Goal: Transaction & Acquisition: Purchase product/service

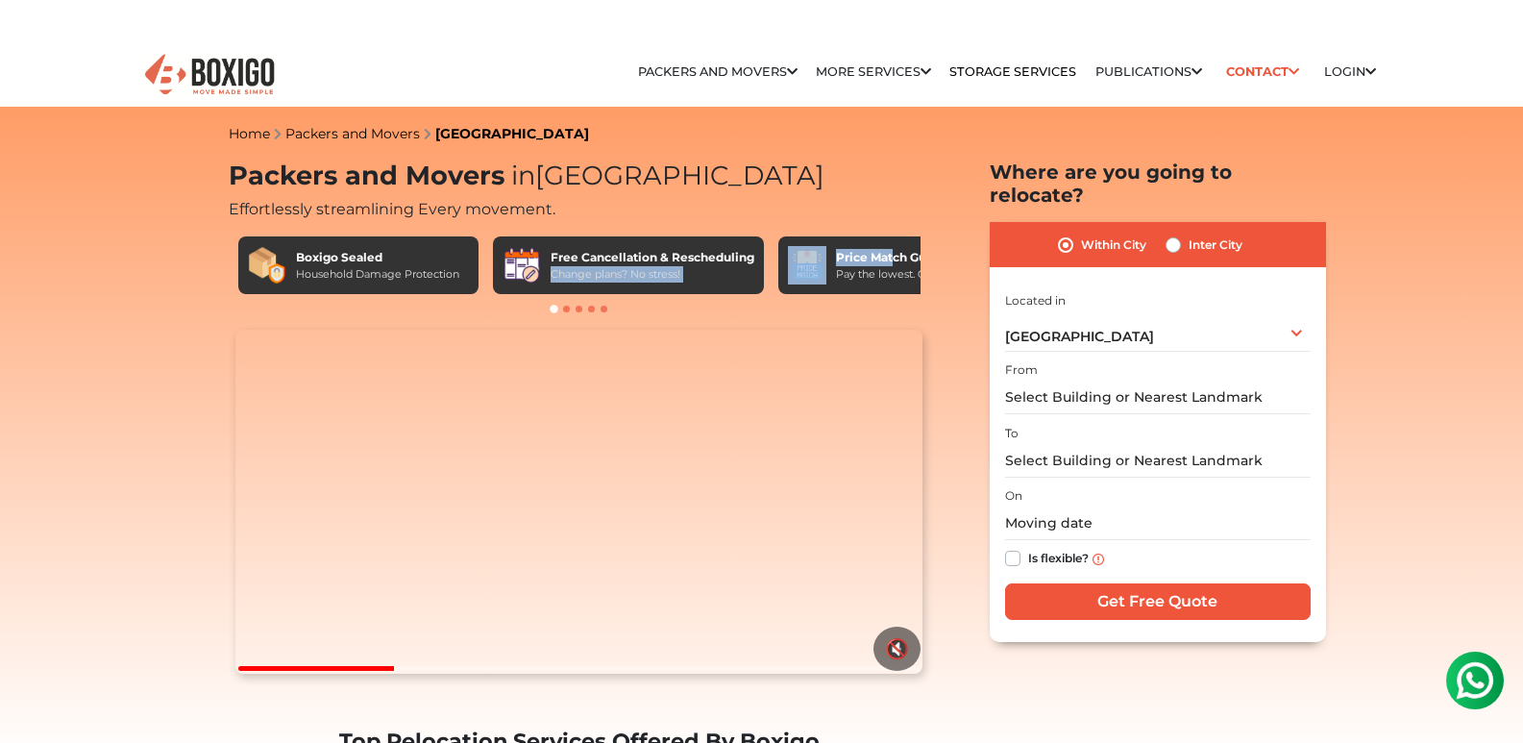
drag, startPoint x: 892, startPoint y: 262, endPoint x: 764, endPoint y: 250, distance: 128.4
click at [765, 250] on div "Boxigo Sealed Household Damage Protection Free Cancellation & Rescheduling Chan…" at bounding box center [579, 265] width 682 height 58
click at [926, 184] on h1 "Packers and Movers in Bangalore" at bounding box center [580, 176] width 702 height 32
click at [566, 308] on span at bounding box center [566, 309] width 7 height 7
click at [578, 308] on span at bounding box center [579, 309] width 7 height 7
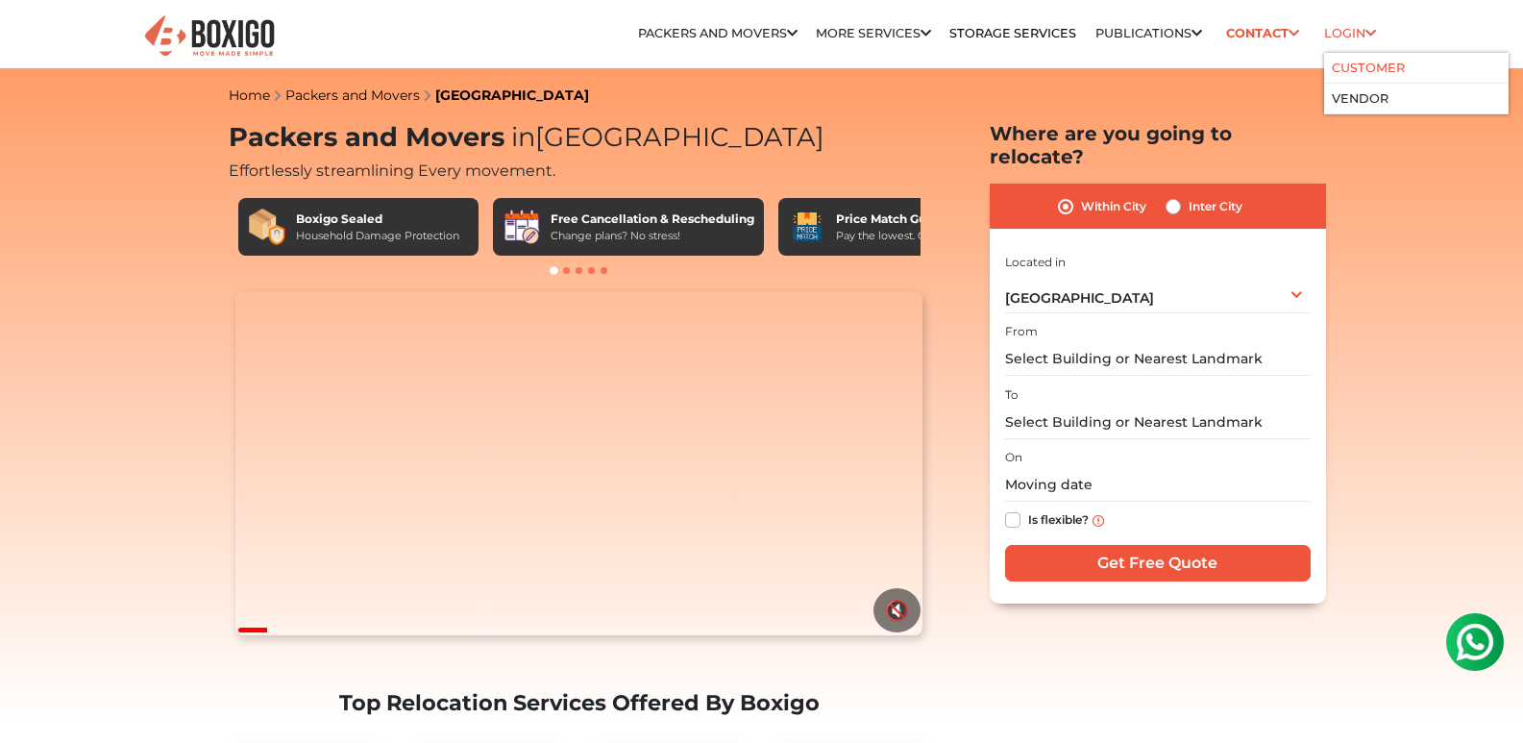
click at [1363, 62] on link "Customer" at bounding box center [1368, 68] width 73 height 14
click at [1367, 96] on link "Vendor" at bounding box center [1360, 98] width 57 height 14
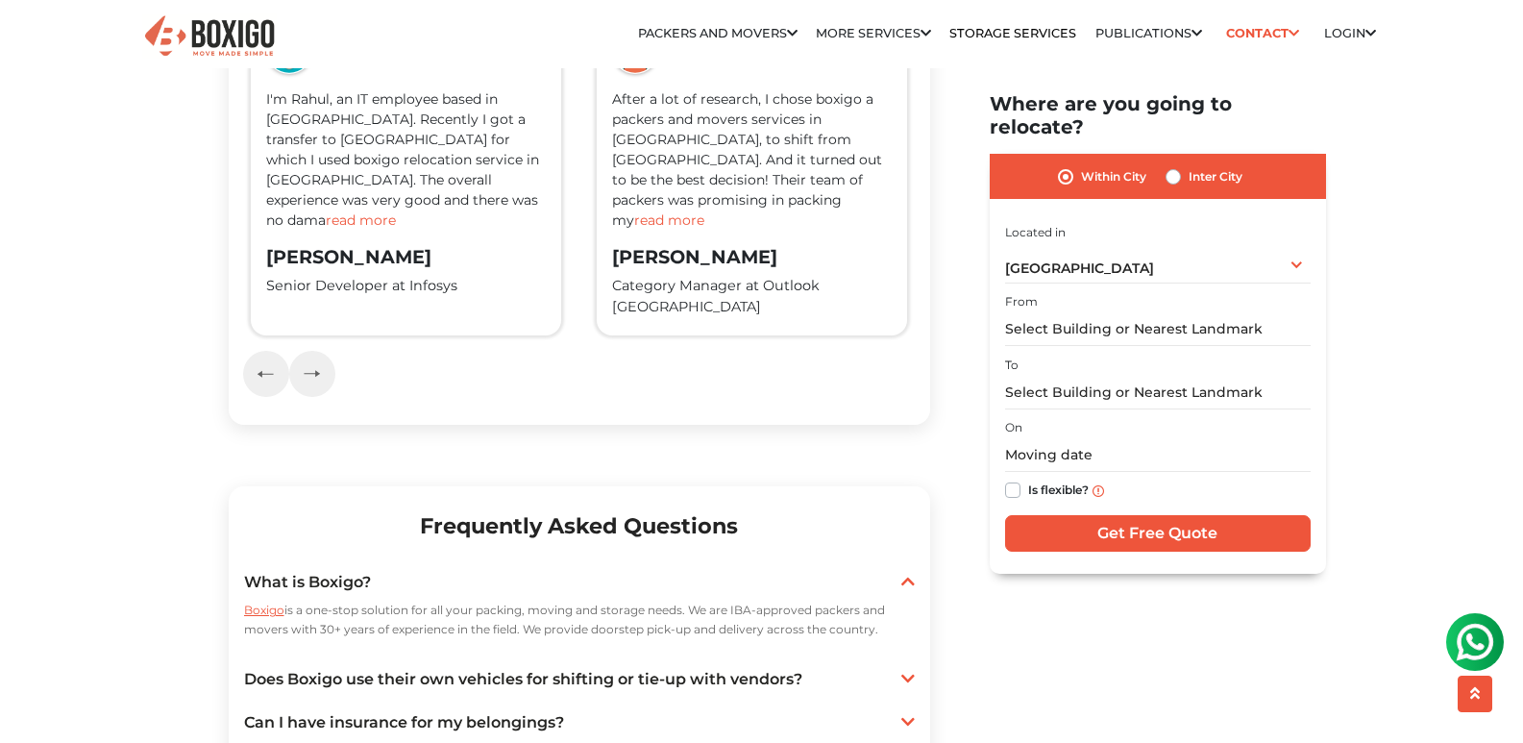
scroll to position [3267, 0]
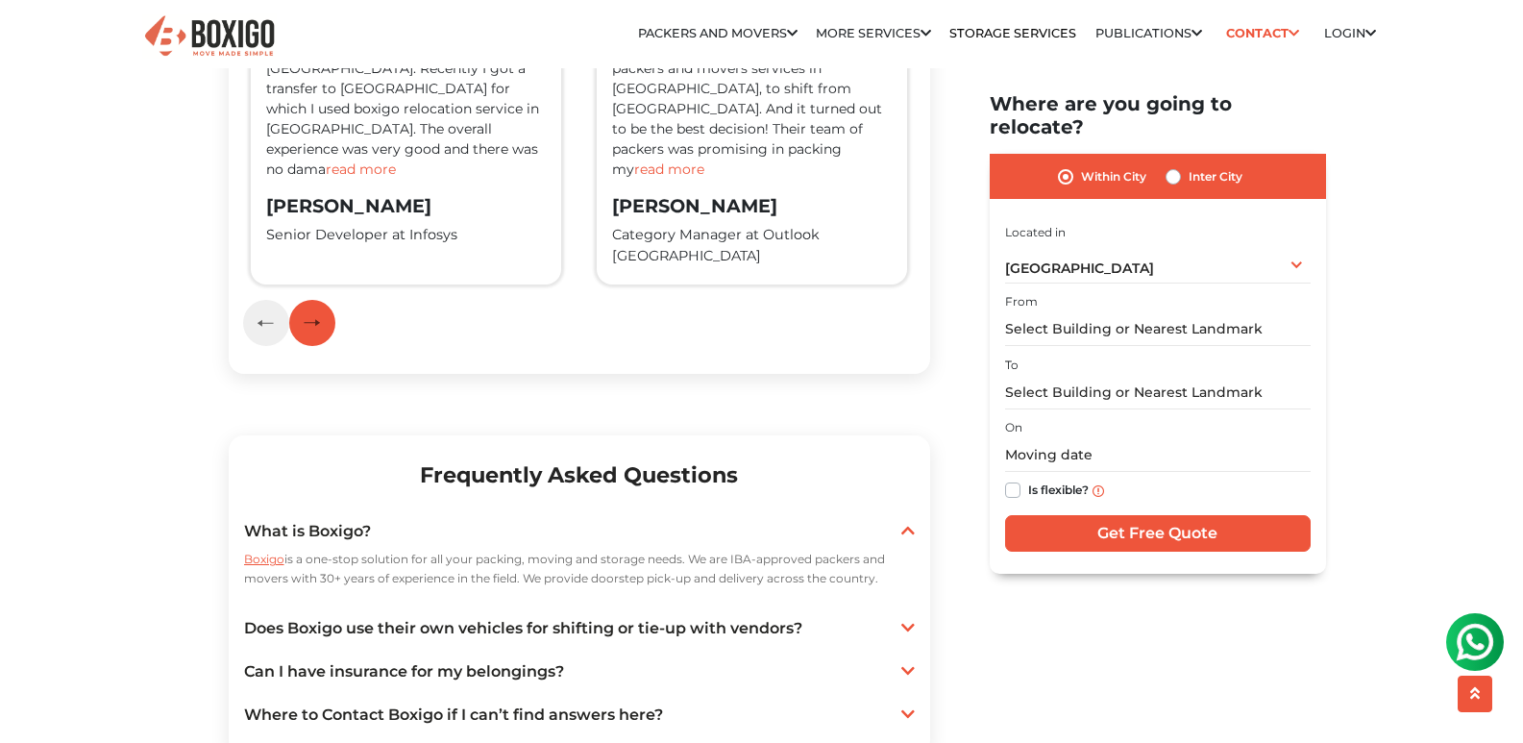
click at [319, 327] on img "button" at bounding box center [312, 322] width 16 height 9
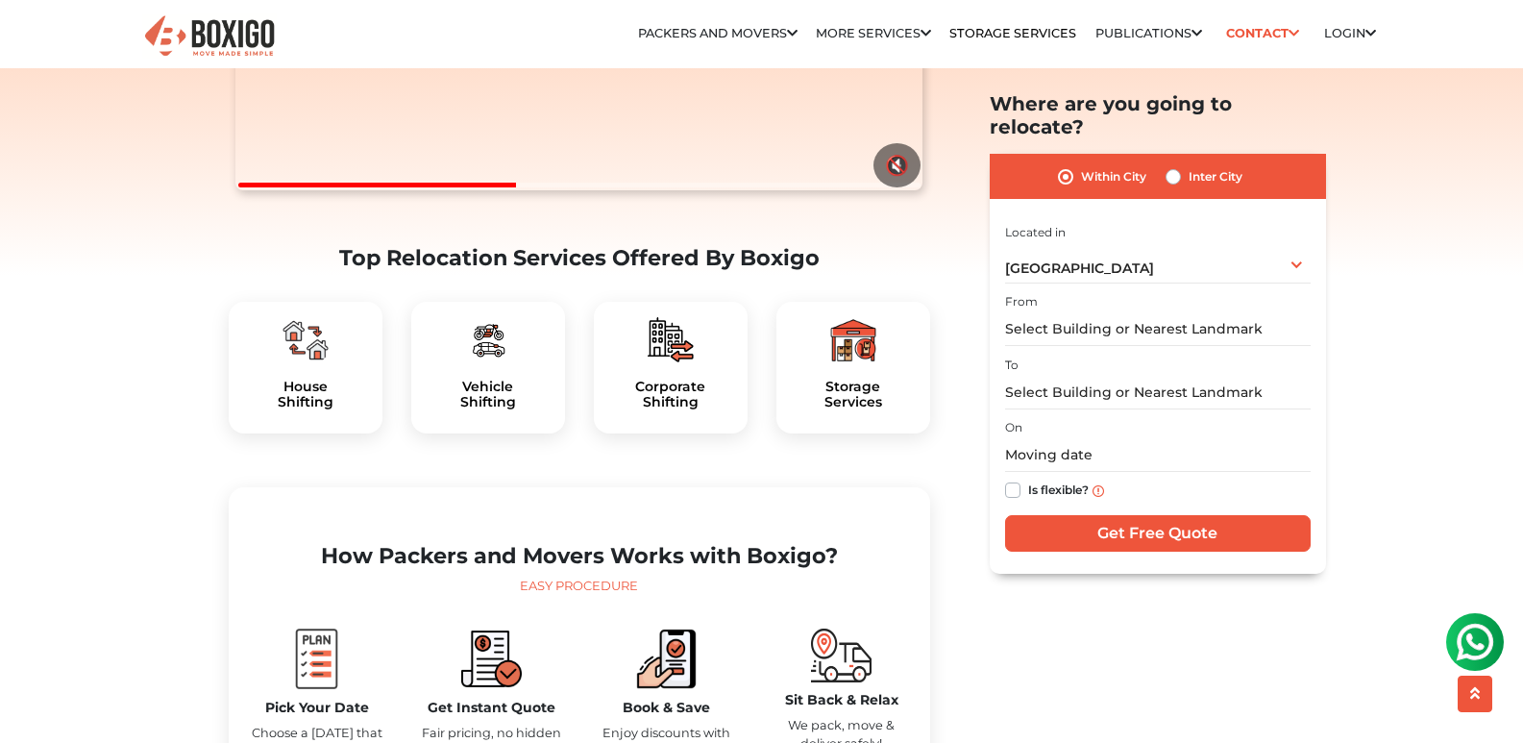
scroll to position [0, 0]
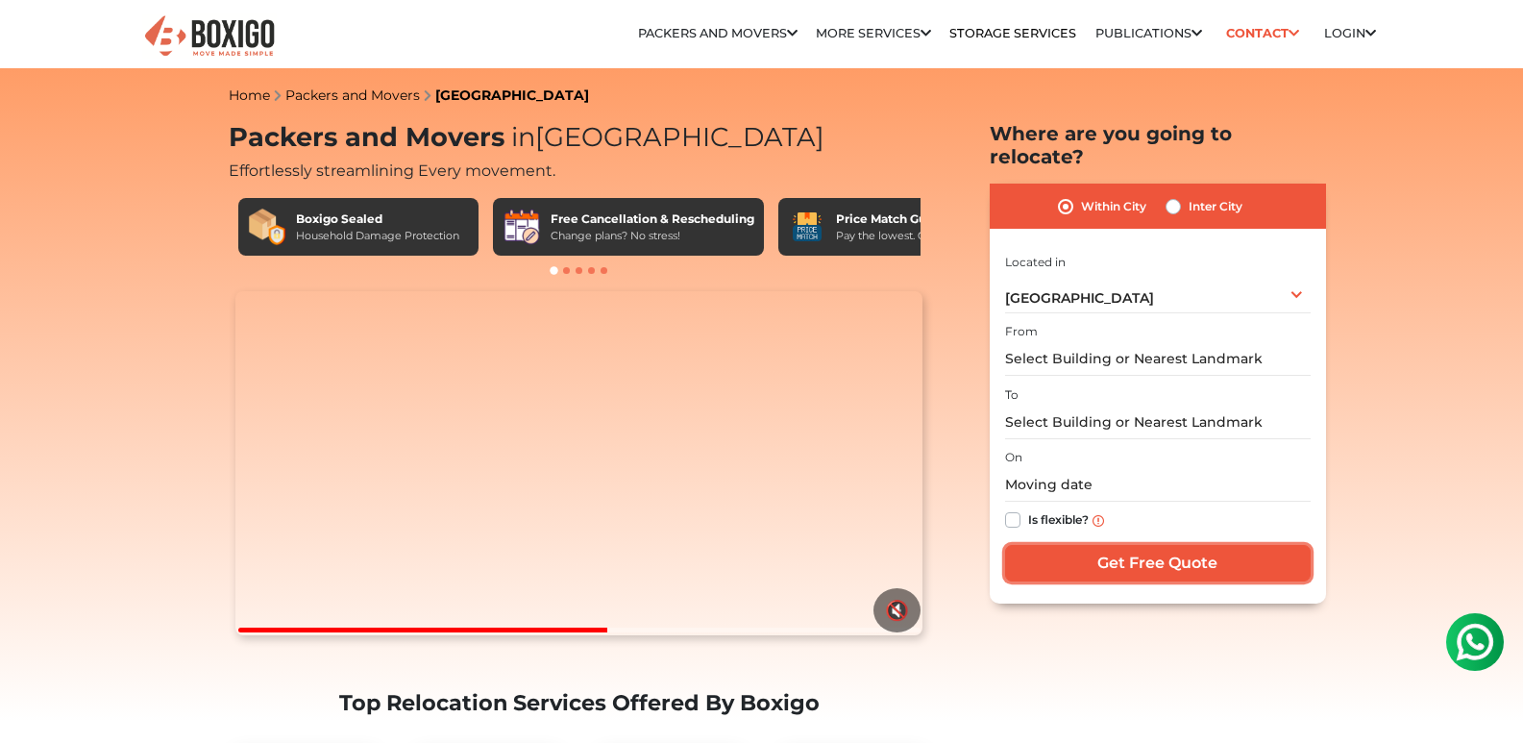
click at [1161, 549] on input "Get Free Quote" at bounding box center [1158, 563] width 306 height 37
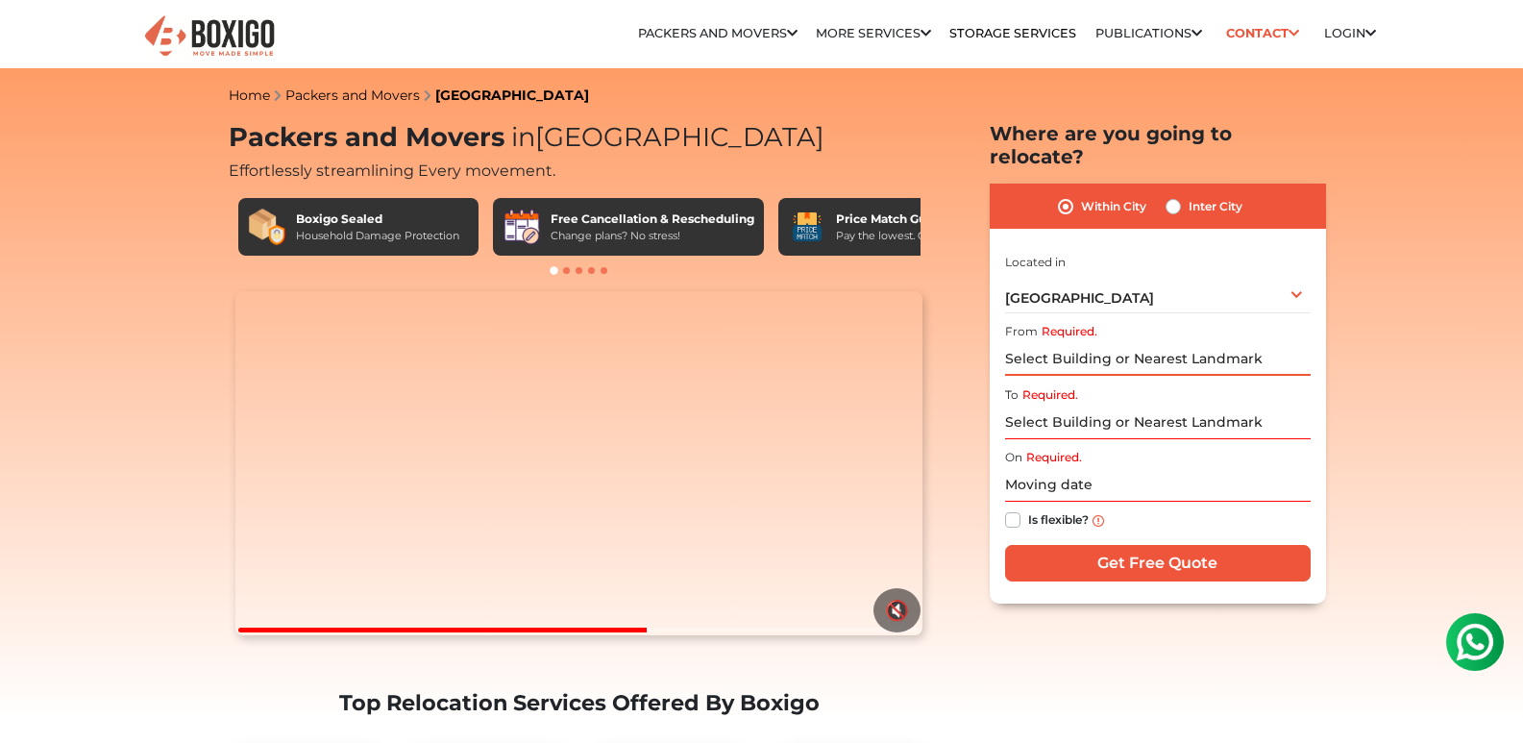
click at [1103, 342] on input "Required." at bounding box center [1158, 359] width 306 height 34
click at [254, 92] on link "Home" at bounding box center [249, 94] width 41 height 17
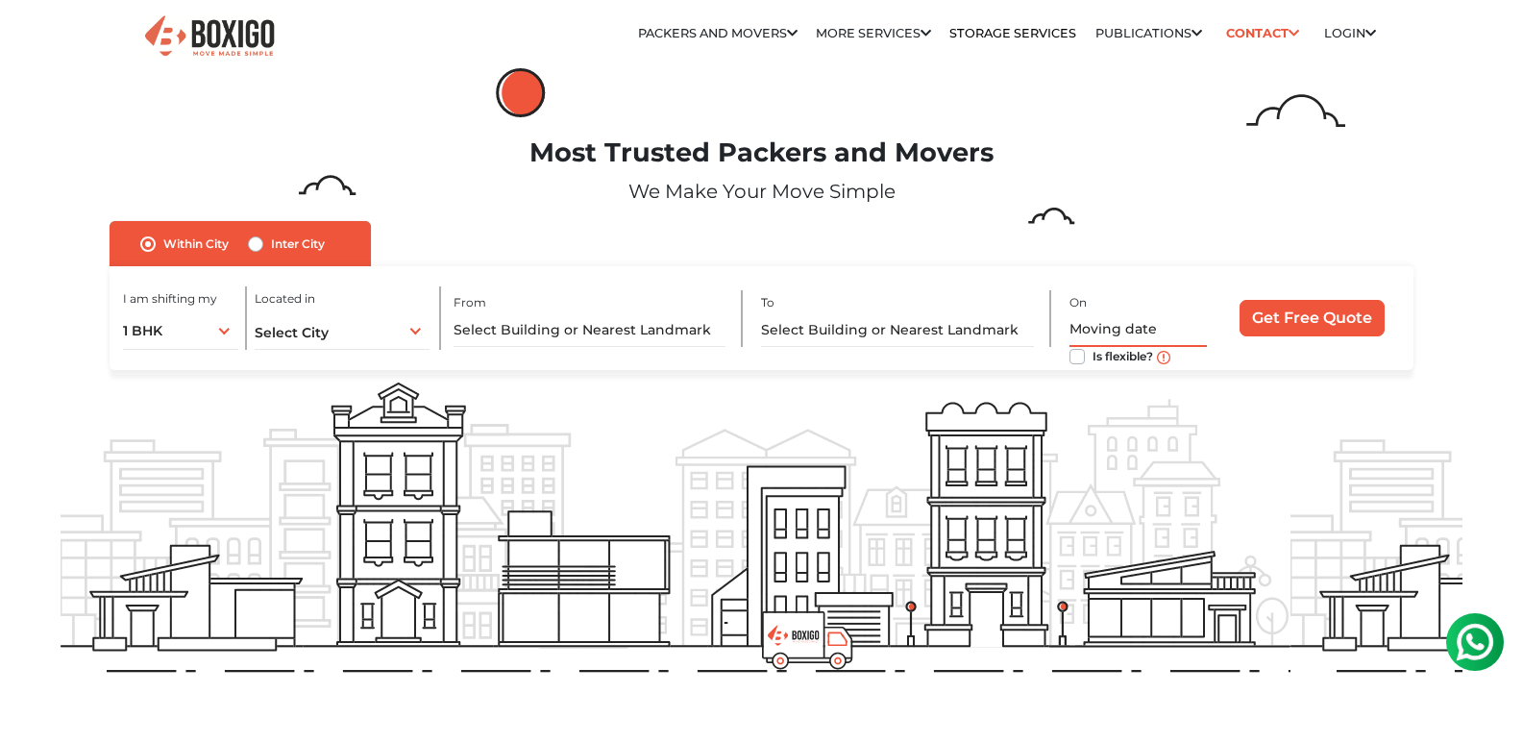
click at [1138, 321] on input "text" at bounding box center [1138, 330] width 137 height 34
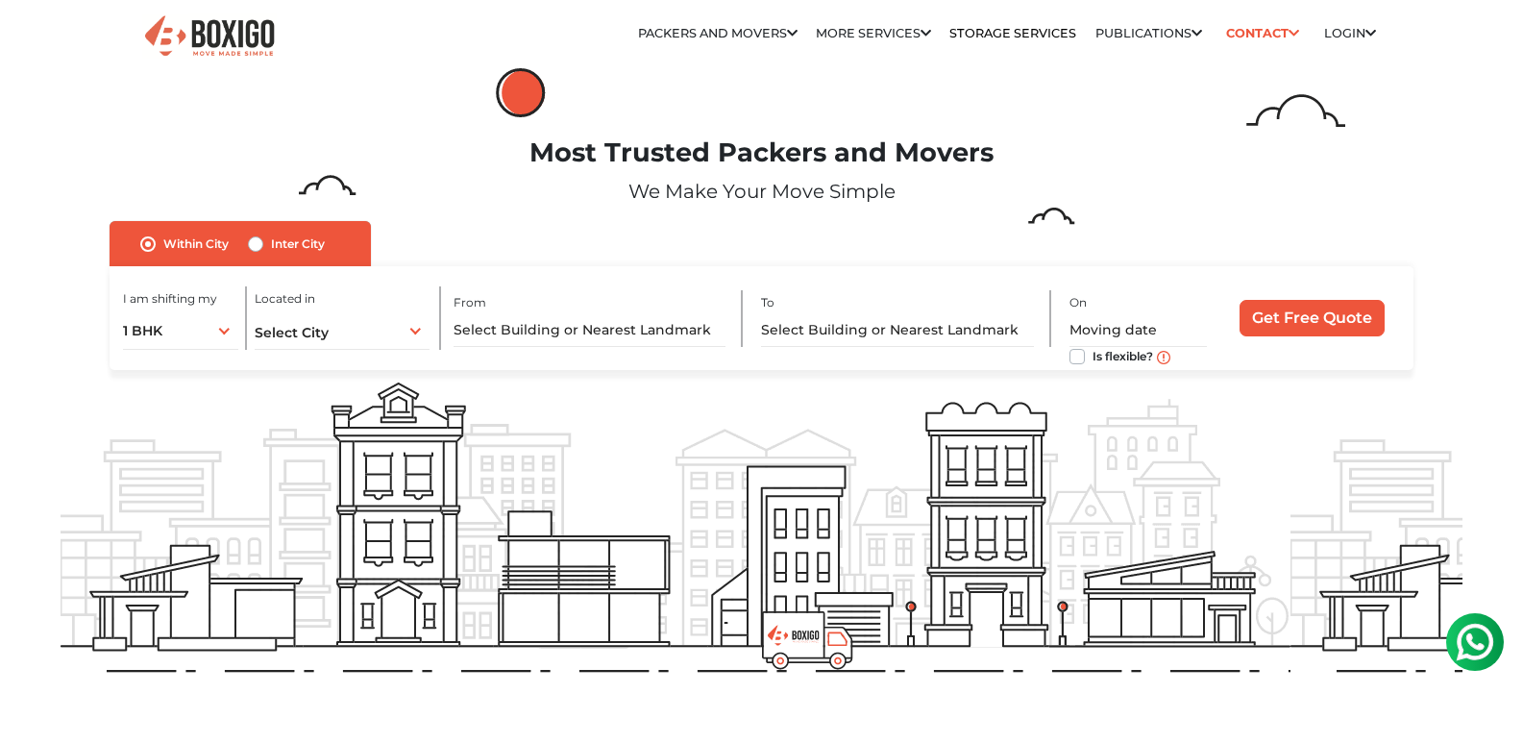
click at [1093, 357] on label "Is flexible?" at bounding box center [1123, 355] width 61 height 20
click at [1075, 357] on input "Is flexible?" at bounding box center [1077, 354] width 15 height 19
checkbox input "true"
click at [865, 325] on input "text" at bounding box center [897, 330] width 273 height 34
click at [546, 322] on input "text" at bounding box center [590, 330] width 273 height 34
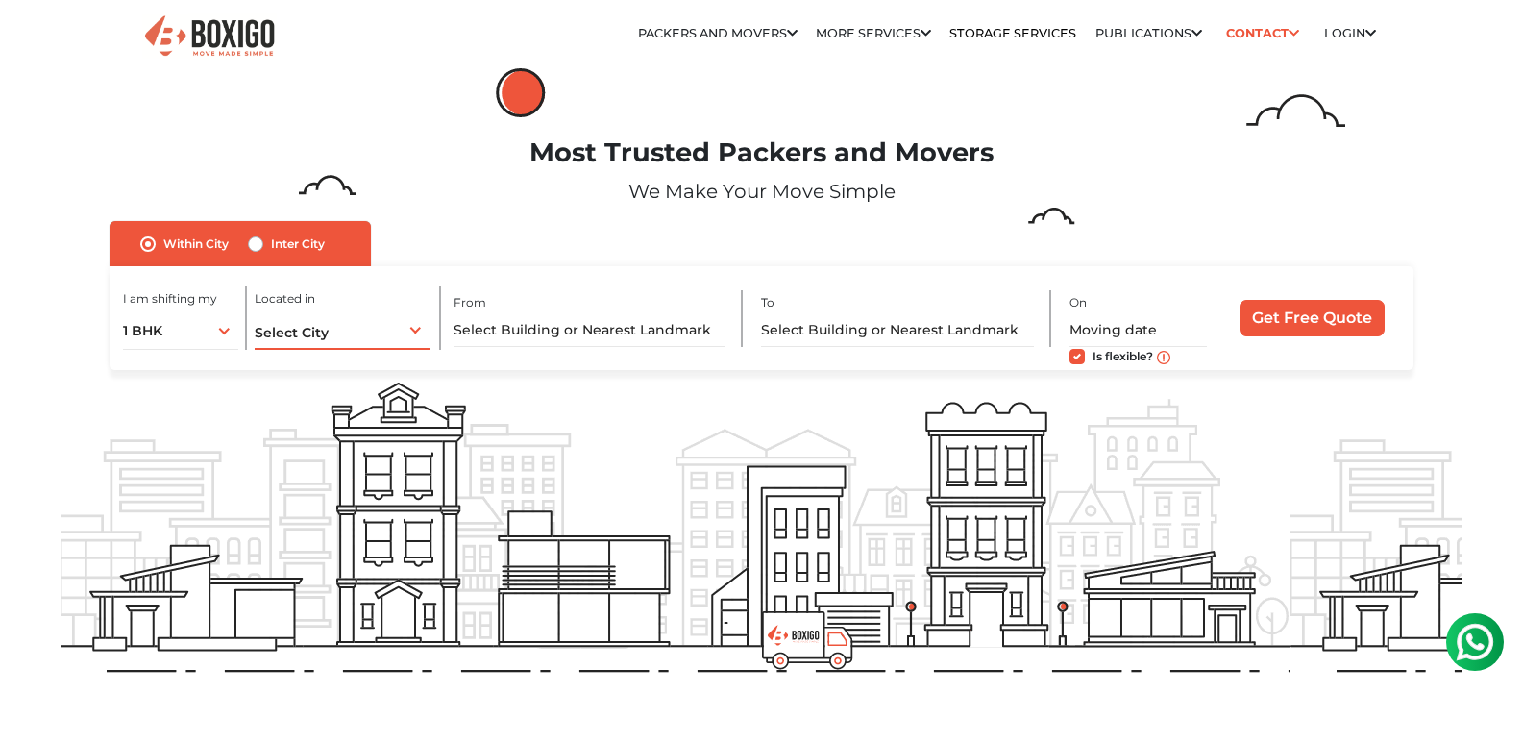
click at [398, 327] on div "Select City Select City Bangalore Bengaluru Bhopal Bhubaneswar Chennai Coimbato…" at bounding box center [342, 329] width 175 height 40
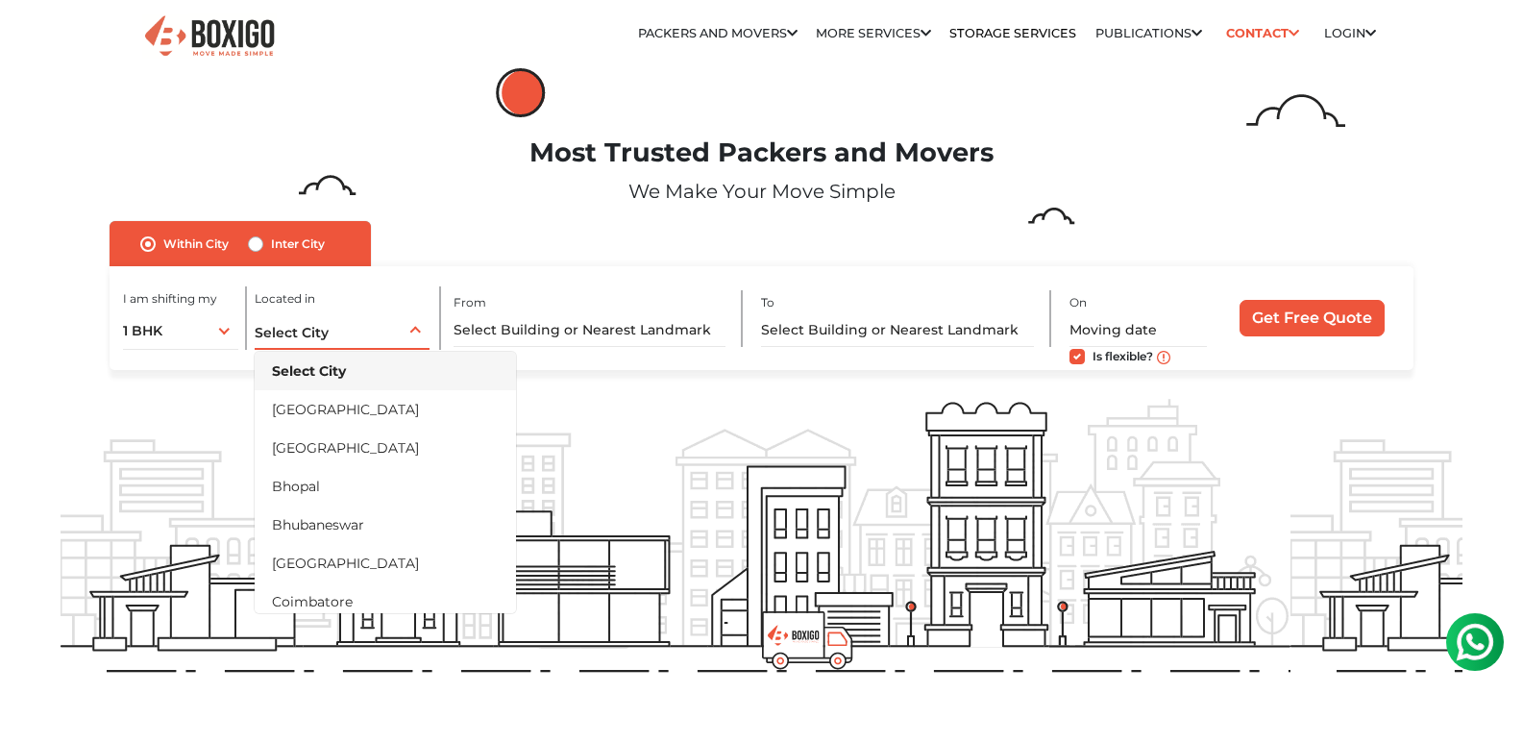
click at [398, 327] on div "Select City Select City Bangalore Bengaluru Bhopal Bhubaneswar Chennai Coimbato…" at bounding box center [342, 329] width 175 height 40
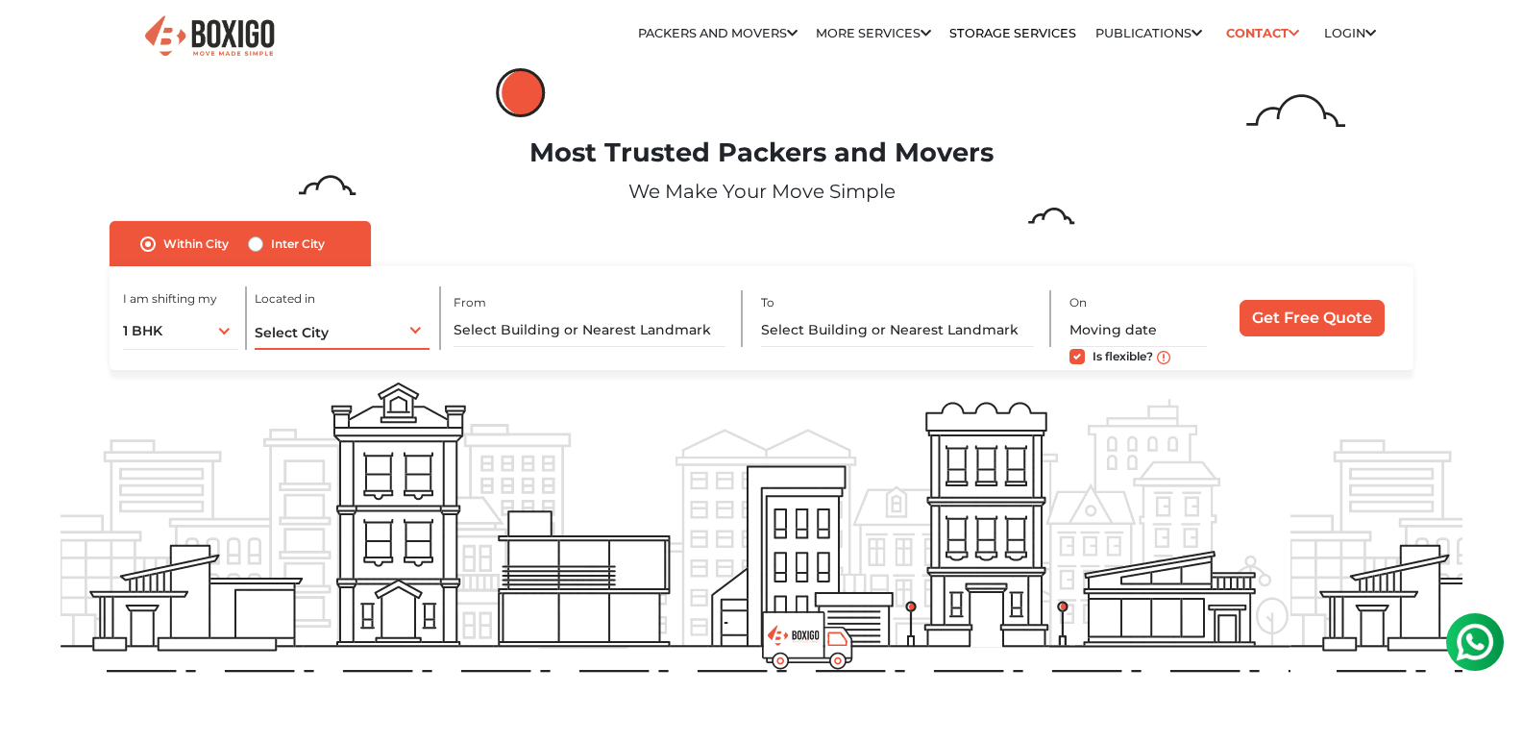
click at [398, 327] on div "Select City Select City Bangalore Bengaluru Bhopal Bhubaneswar Chennai Coimbato…" at bounding box center [342, 329] width 175 height 40
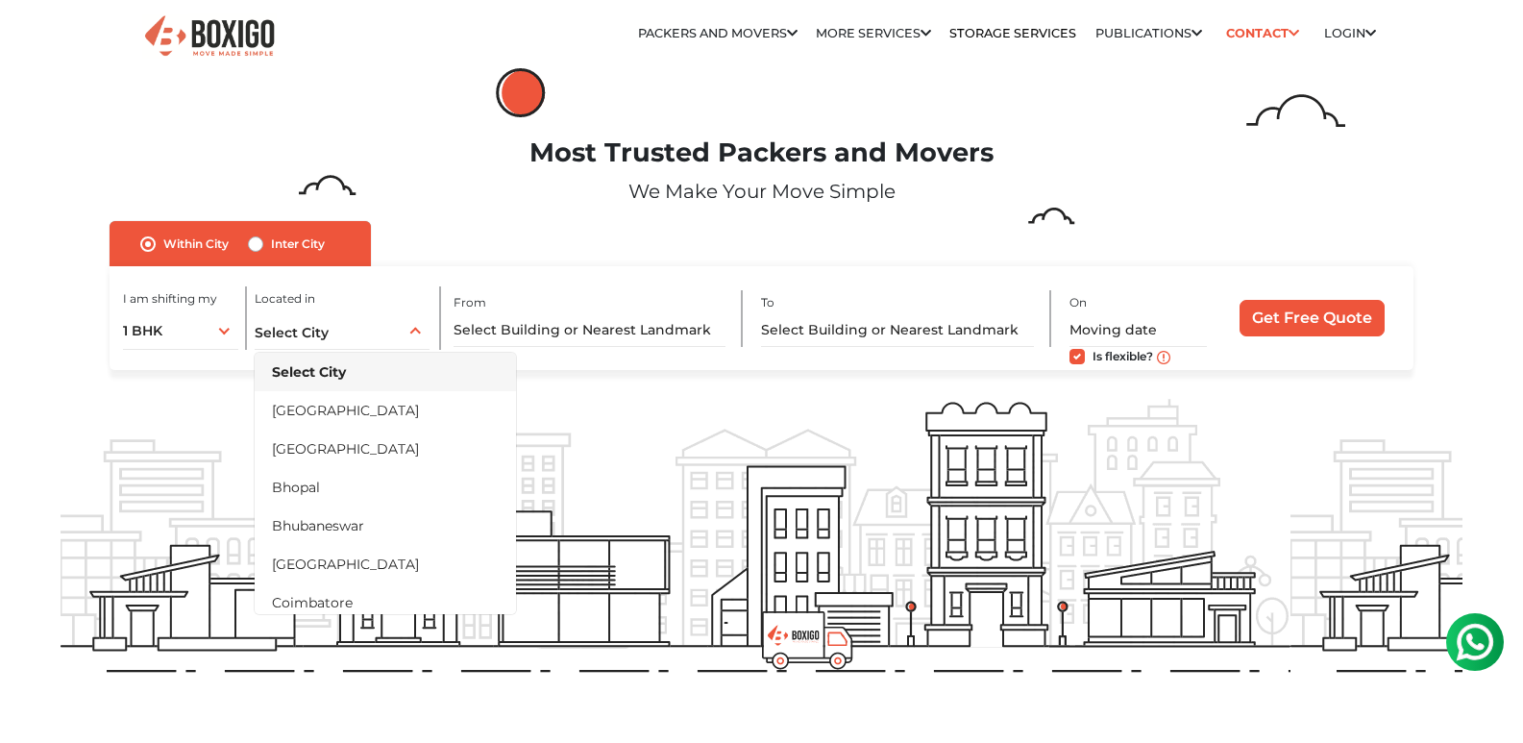
click at [472, 214] on div "Most Trusted Packers and Movers We Make Your Move Simple" at bounding box center [761, 179] width 1430 height 84
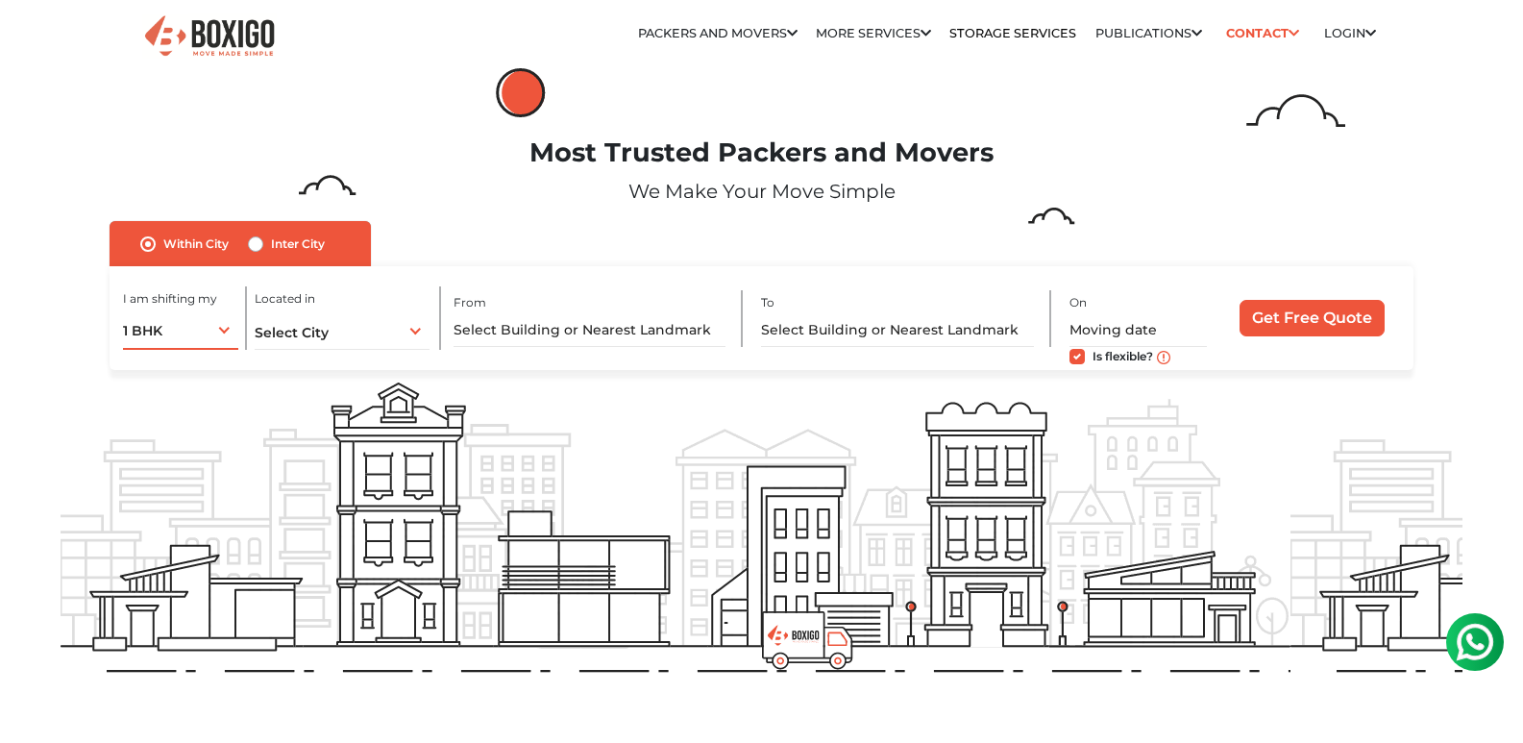
click at [217, 331] on div "1 BHK 1 BHK 2 BHK 3 BHK 3 + BHK FEW ITEMS" at bounding box center [180, 329] width 115 height 40
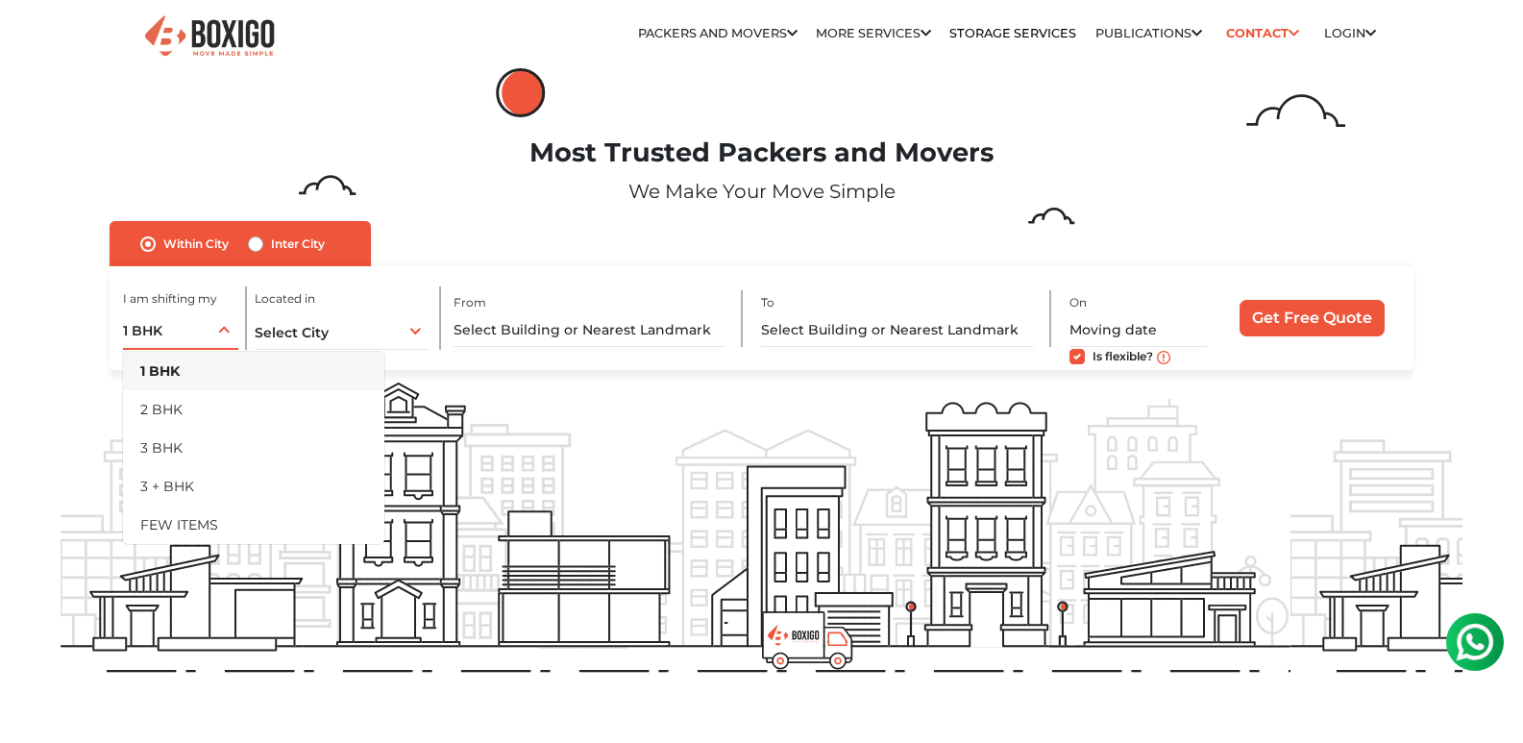
click at [217, 331] on div "1 BHK 1 BHK 2 BHK 3 BHK 3 + BHK FEW ITEMS" at bounding box center [180, 329] width 115 height 40
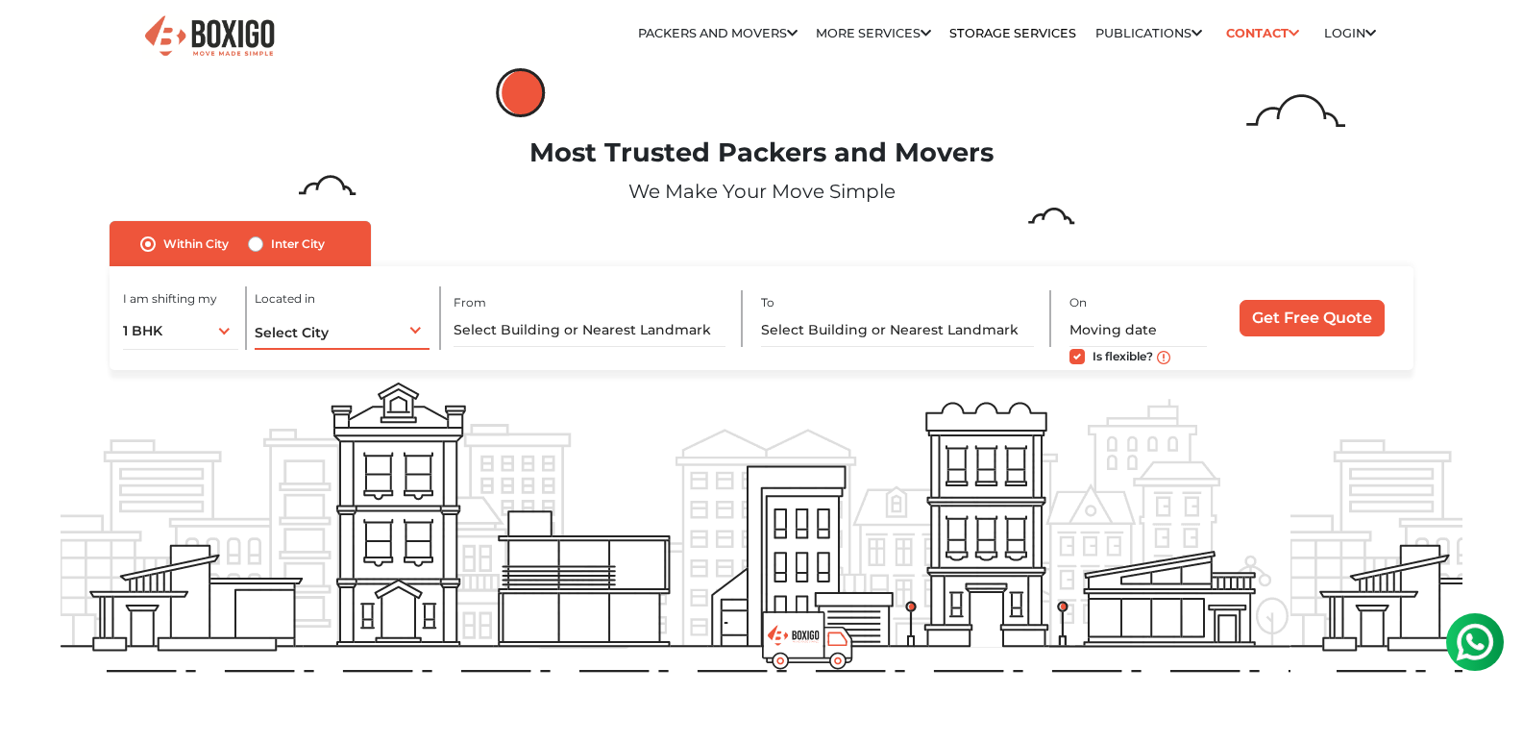
click at [393, 331] on div "Select City Select City Bangalore Bengaluru Bhopal Bhubaneswar Chennai Coimbato…" at bounding box center [342, 329] width 175 height 40
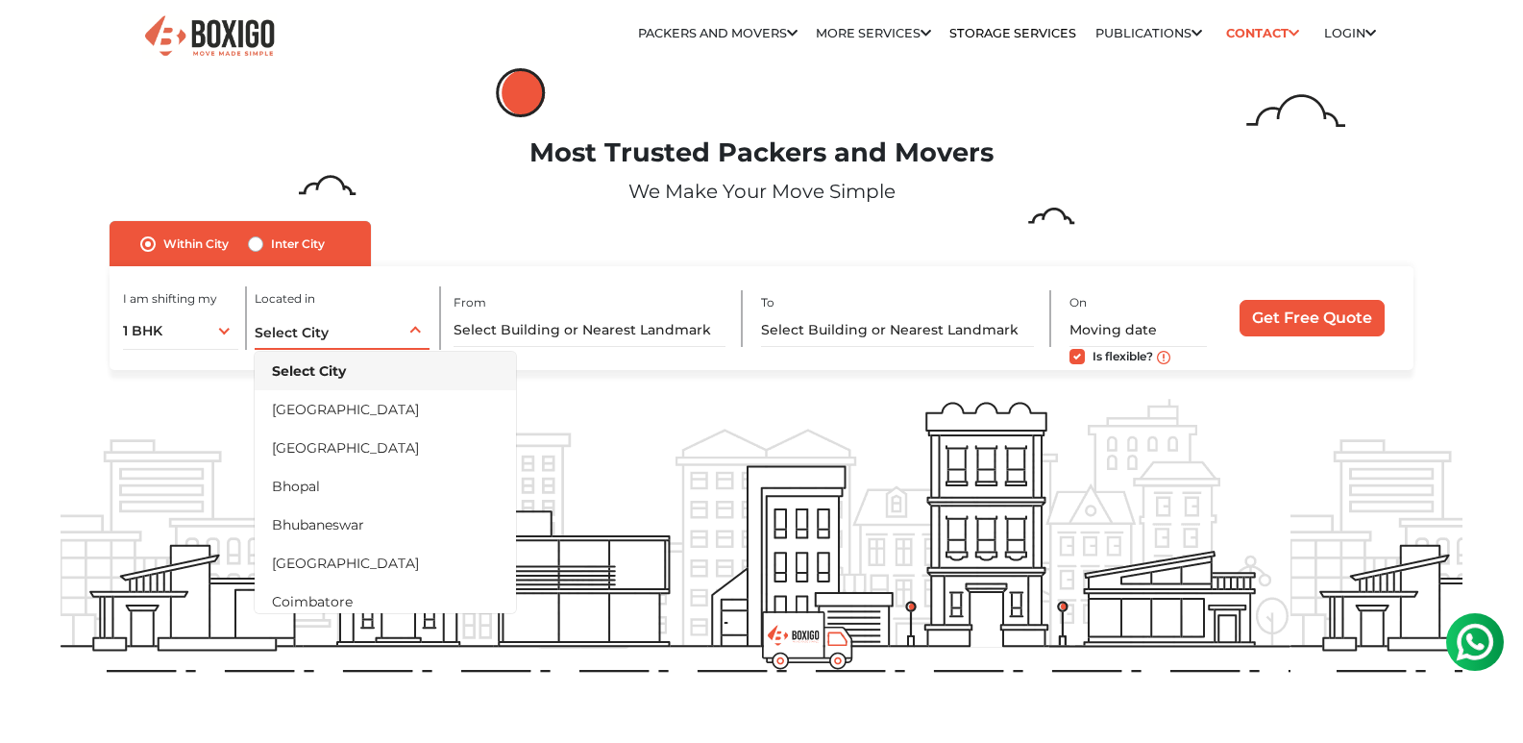
click at [393, 331] on div "Select City Select City Bangalore Bengaluru Bhopal Bhubaneswar Chennai Coimbato…" at bounding box center [342, 329] width 175 height 40
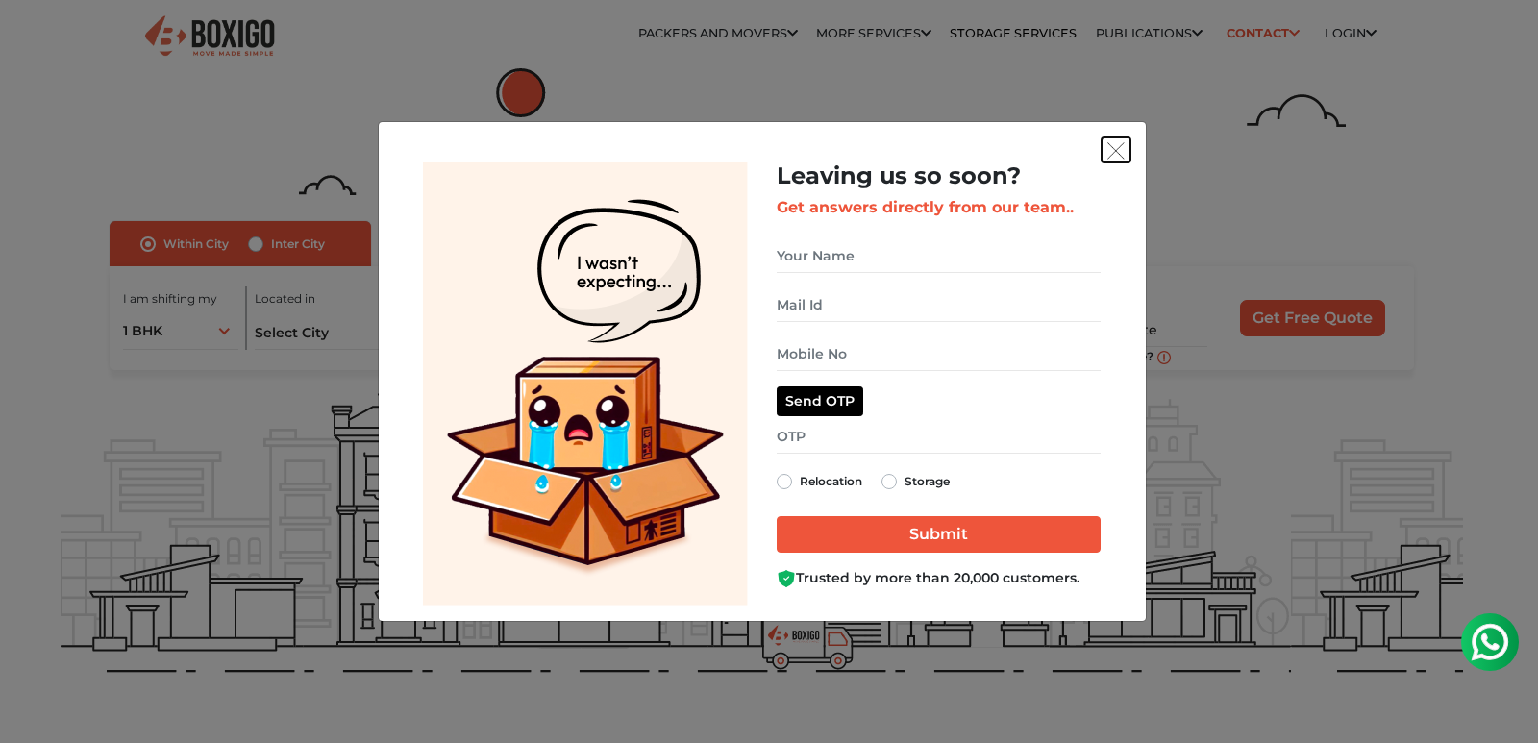
click at [1120, 143] on img "get free quote dialog" at bounding box center [1115, 150] width 17 height 17
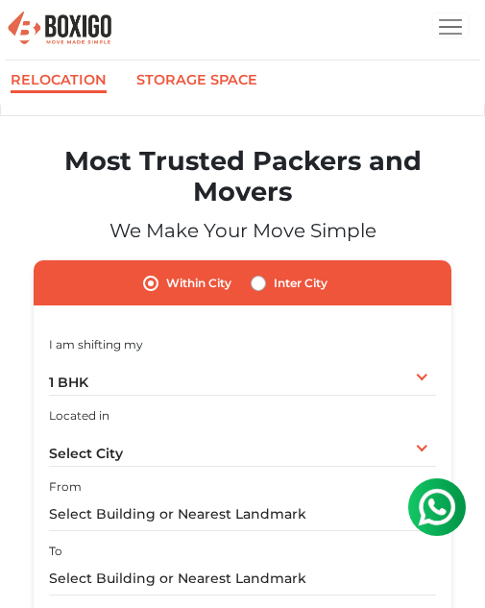
click at [228, 80] on link "Storage Space" at bounding box center [196, 80] width 121 height 19
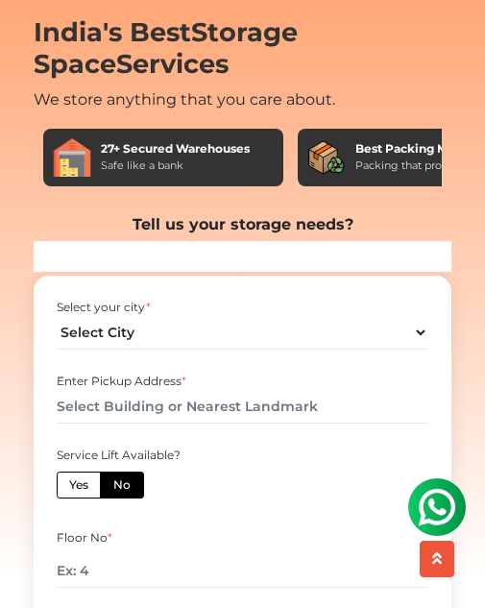
scroll to position [192, 0]
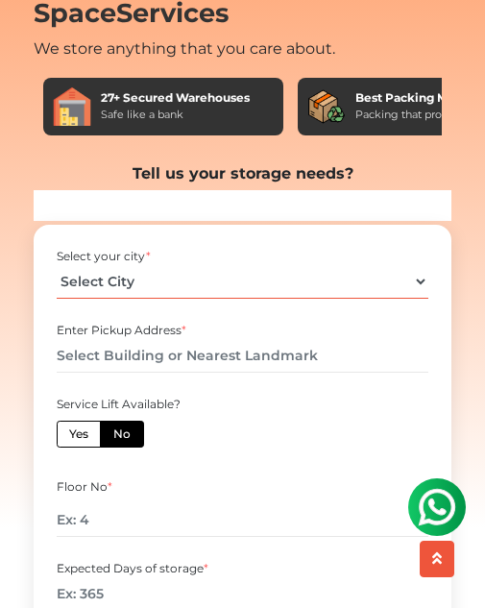
click at [390, 283] on select "Select City [GEOGRAPHIC_DATA] [GEOGRAPHIC_DATA] [GEOGRAPHIC_DATA] [GEOGRAPHIC_D…" at bounding box center [243, 282] width 372 height 34
select select "Kalyan & Dombivali"
click at [57, 265] on select "Select City [GEOGRAPHIC_DATA] [GEOGRAPHIC_DATA] [GEOGRAPHIC_DATA] [GEOGRAPHIC_D…" at bounding box center [243, 282] width 372 height 34
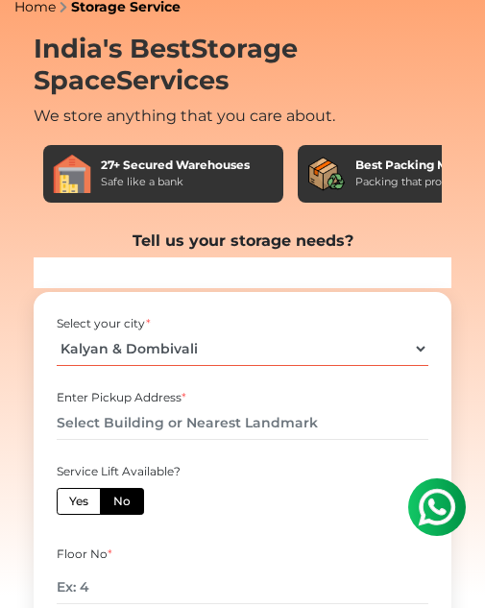
scroll to position [0, 0]
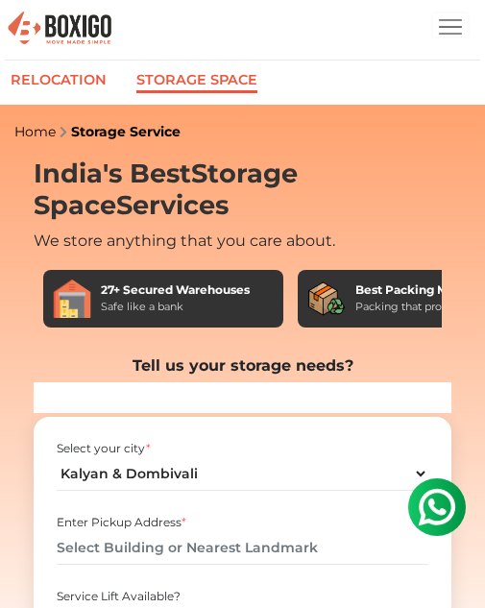
click at [68, 78] on link "Relocation" at bounding box center [59, 80] width 96 height 19
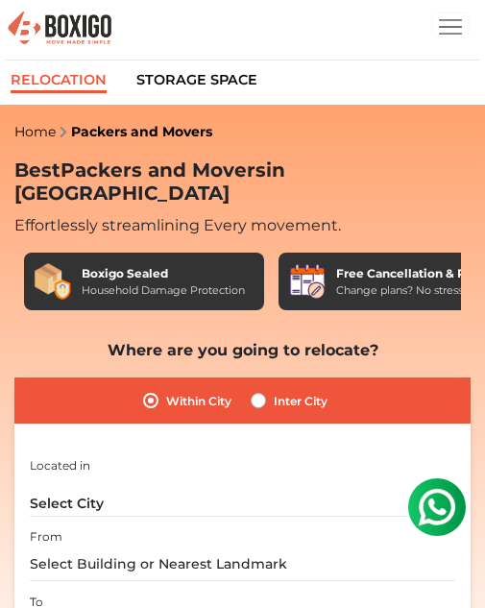
click at [32, 132] on link "Home" at bounding box center [34, 131] width 41 height 17
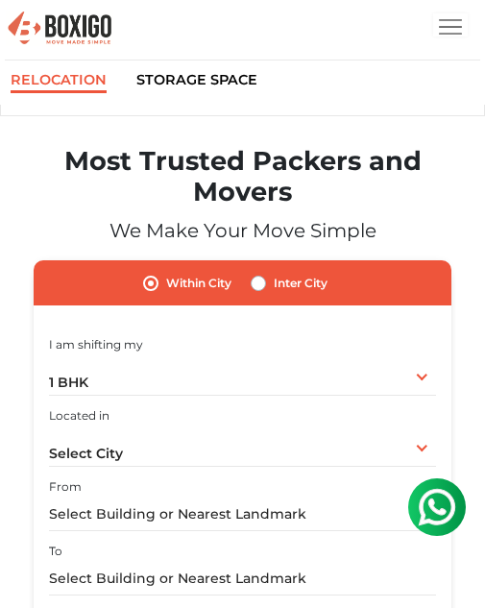
click at [85, 86] on link "Relocation" at bounding box center [59, 82] width 96 height 22
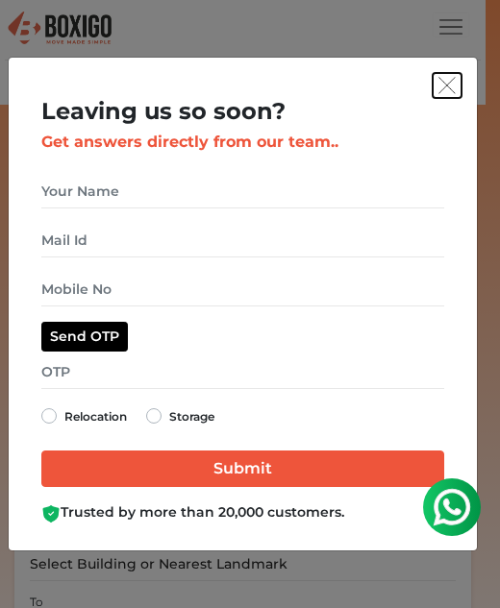
click at [449, 80] on img "get free quote dialog" at bounding box center [446, 85] width 17 height 17
